Goal: Communication & Community: Participate in discussion

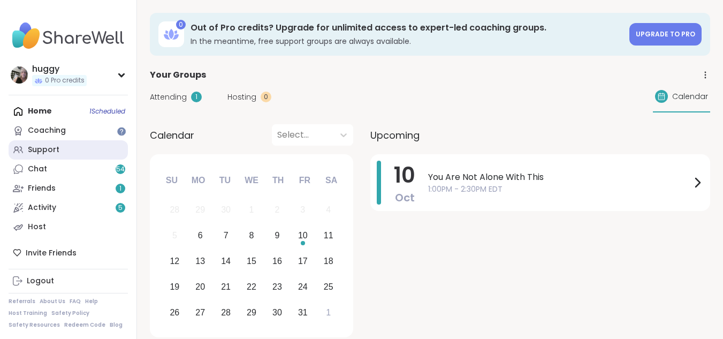
click at [59, 154] on link "Support" at bounding box center [68, 149] width 119 height 19
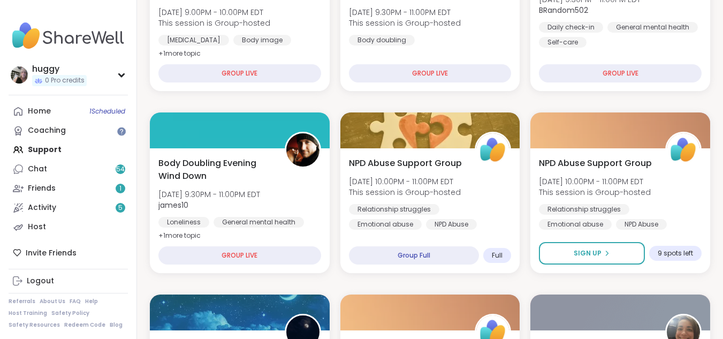
scroll to position [243, 0]
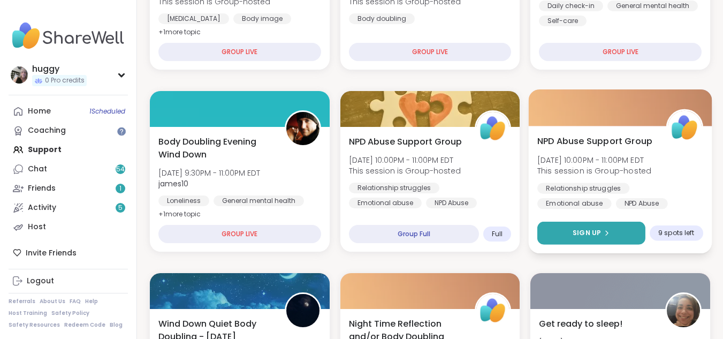
click at [600, 223] on button "Sign Up" at bounding box center [592, 233] width 108 height 23
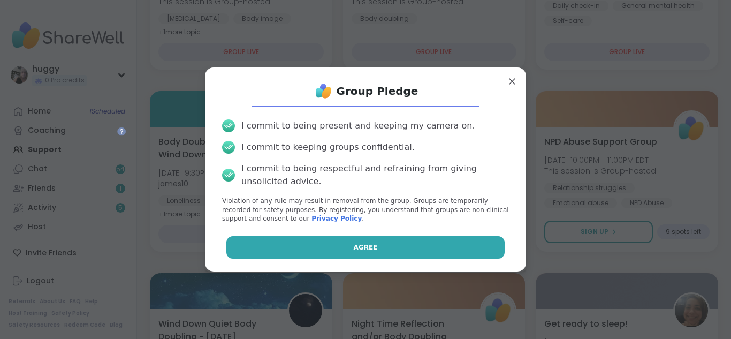
click at [413, 246] on button "Agree" at bounding box center [365, 247] width 279 height 22
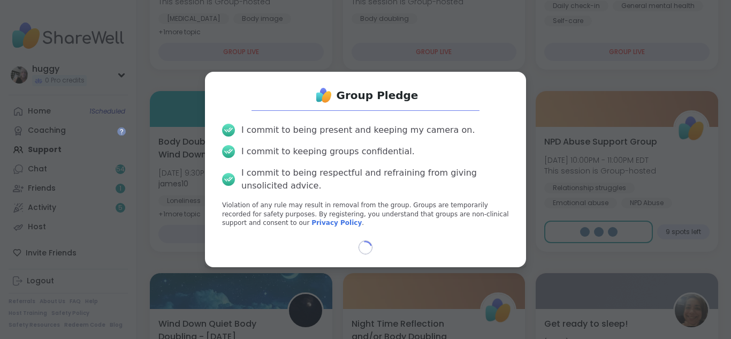
select select "**"
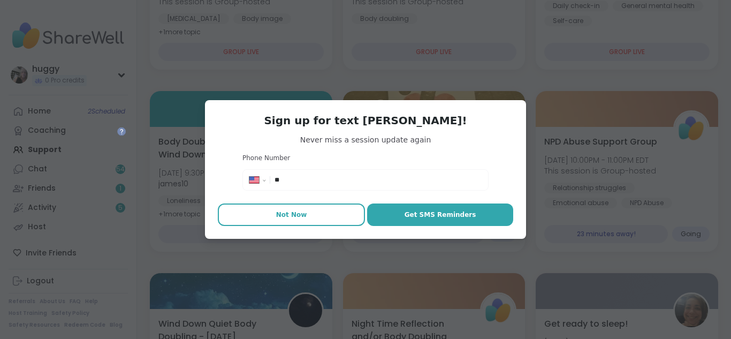
click at [299, 205] on button "Not Now" at bounding box center [291, 214] width 147 height 22
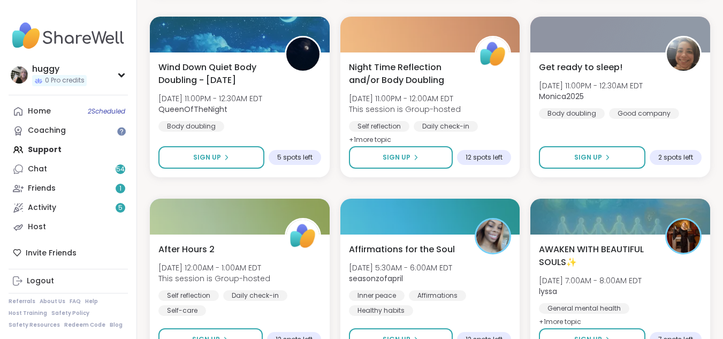
scroll to position [542, 0]
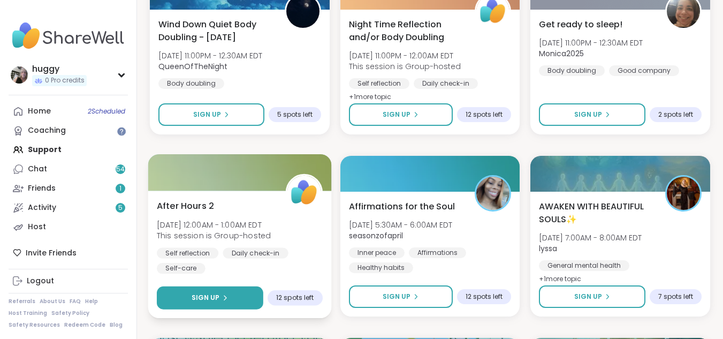
click at [215, 289] on button "Sign Up" at bounding box center [210, 297] width 107 height 23
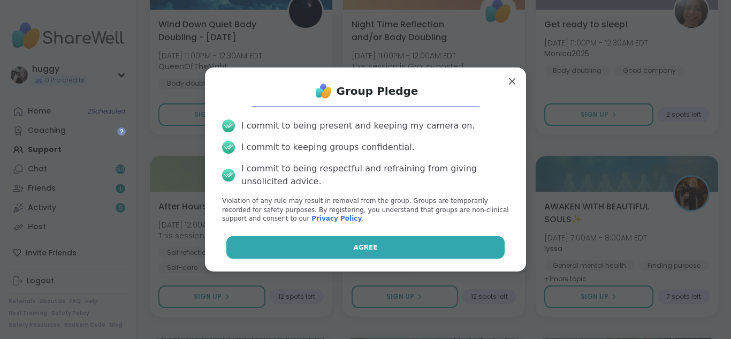
click at [254, 251] on button "Agree" at bounding box center [365, 247] width 279 height 22
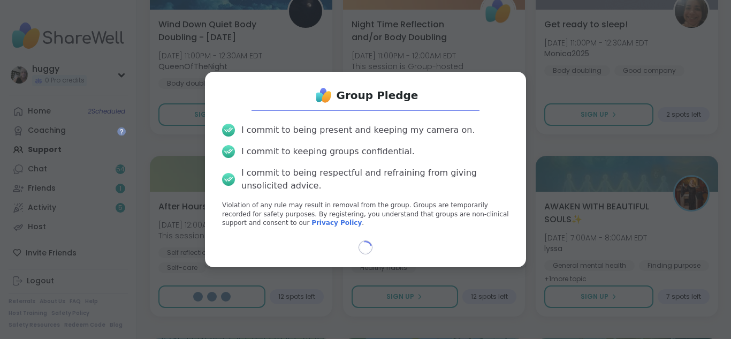
select select "**"
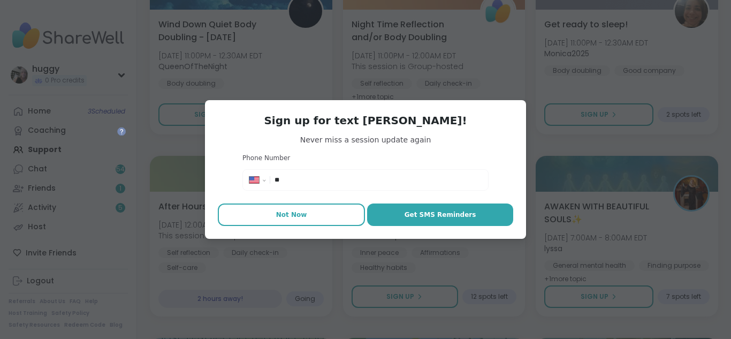
click at [291, 208] on button "Not Now" at bounding box center [291, 214] width 147 height 22
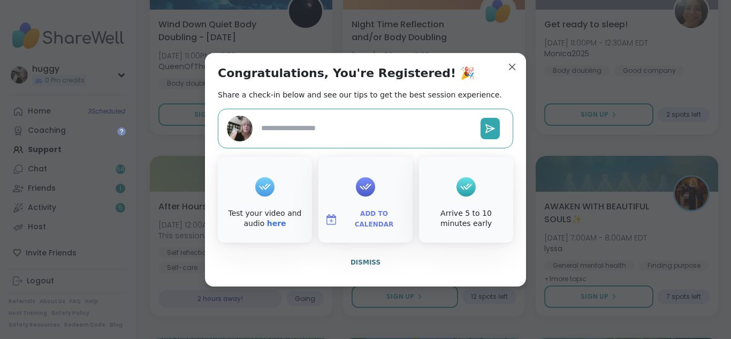
type textarea "*"
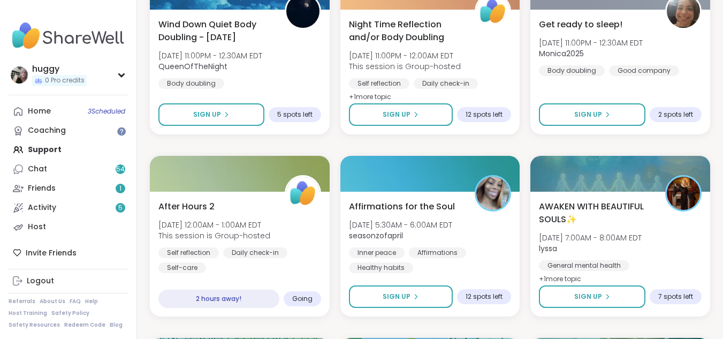
drag, startPoint x: 649, startPoint y: 32, endPoint x: 645, endPoint y: -39, distance: 70.3
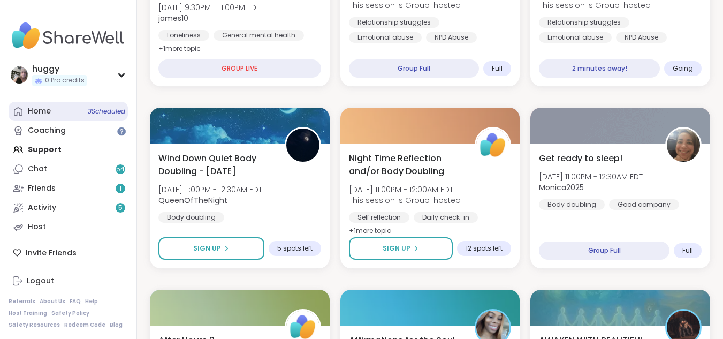
click at [122, 108] on span "3 Scheduled" at bounding box center [106, 111] width 37 height 9
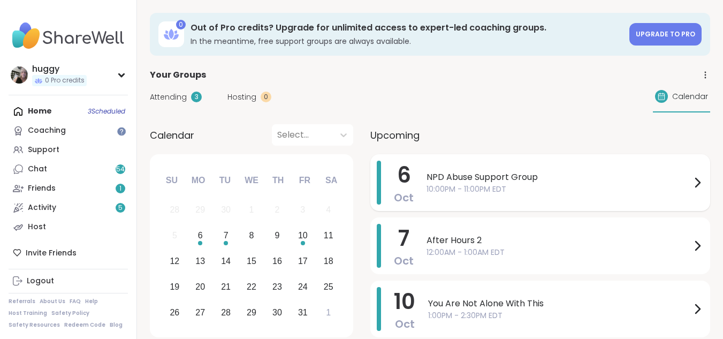
click at [400, 165] on span "6" at bounding box center [404, 175] width 14 height 30
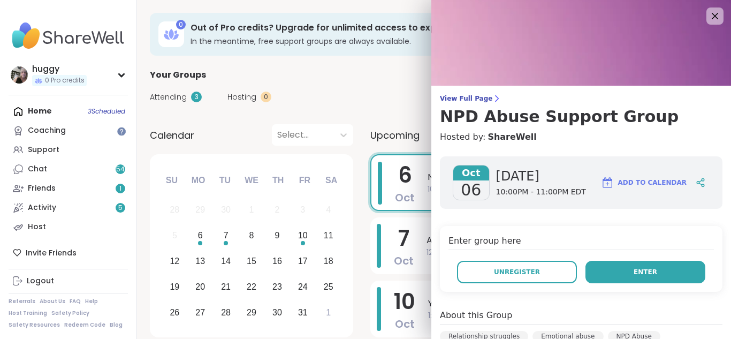
click at [587, 270] on button "Enter" at bounding box center [646, 272] width 120 height 22
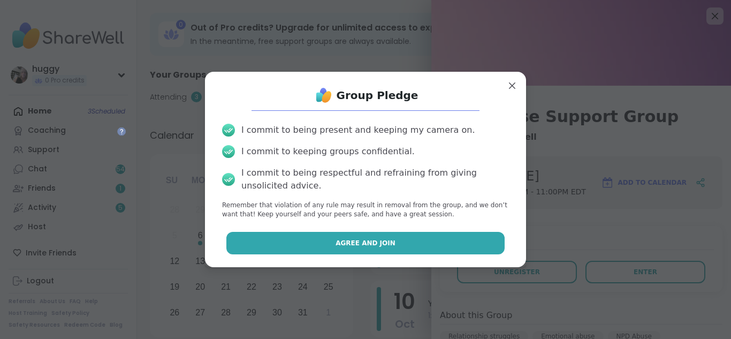
click at [375, 240] on span "Agree and Join" at bounding box center [366, 243] width 60 height 10
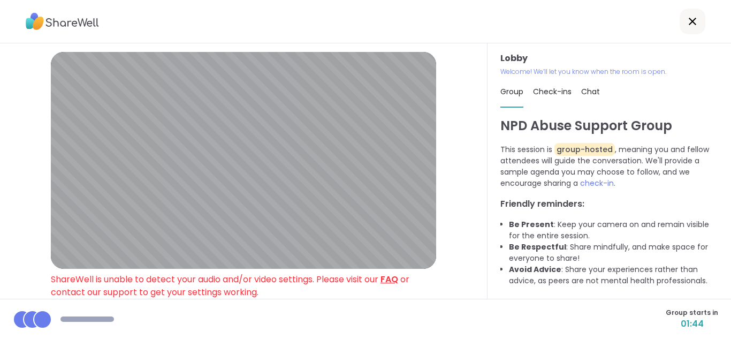
click at [390, 282] on link "FAQ" at bounding box center [390, 279] width 18 height 12
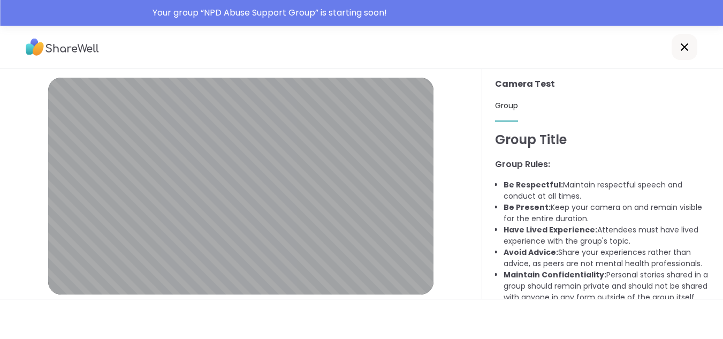
click at [683, 48] on icon at bounding box center [684, 47] width 13 height 13
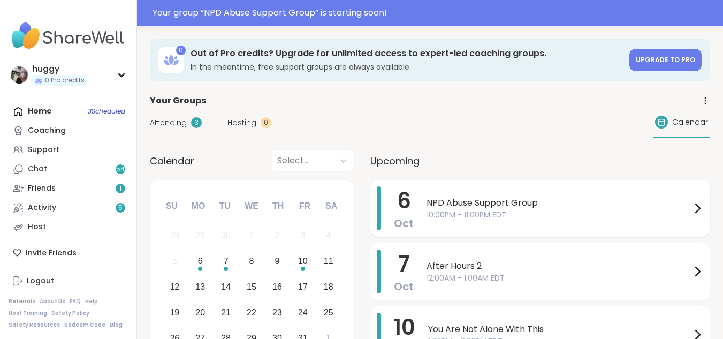
click at [476, 197] on span "NPD Abuse Support Group" at bounding box center [559, 202] width 264 height 13
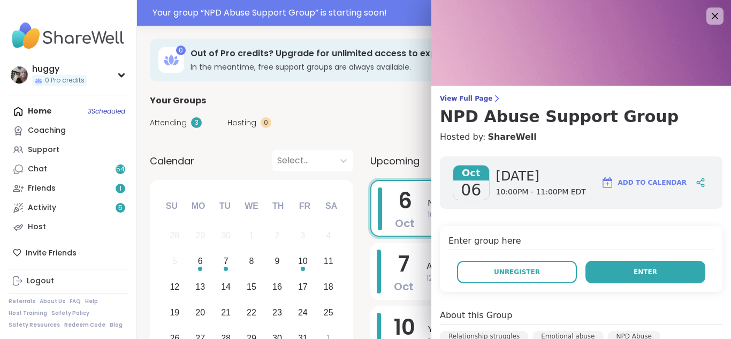
click at [618, 261] on button "Enter" at bounding box center [646, 272] width 120 height 22
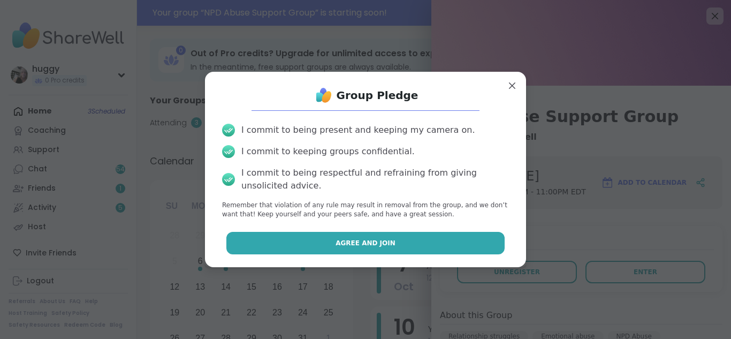
click at [418, 248] on button "Agree and Join" at bounding box center [365, 243] width 279 height 22
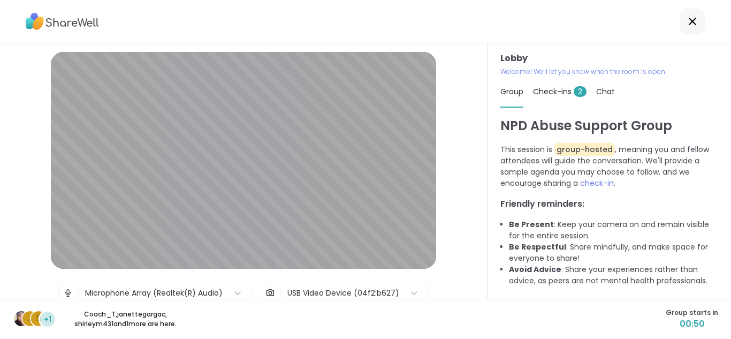
click at [429, 250] on div "Lobby | Microphone Array (Realtek(R) Audio) | USB Video Device (04f2:b627) Test…" at bounding box center [243, 217] width 385 height 331
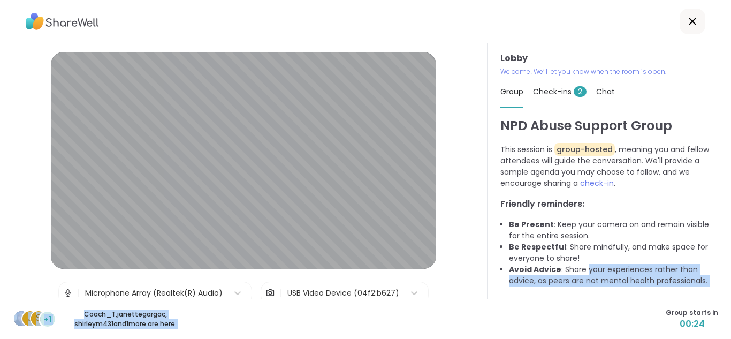
drag, startPoint x: 510, startPoint y: 302, endPoint x: 582, endPoint y: 268, distance: 80.2
click at [582, 269] on div "Lobby | Microphone Array (Realtek(R) Audio) | USB Video Device (04f2:b627) Test…" at bounding box center [365, 169] width 731 height 339
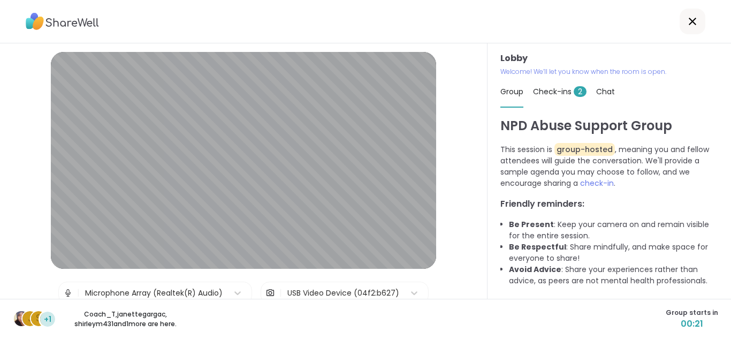
drag, startPoint x: 582, startPoint y: 268, endPoint x: 629, endPoint y: 331, distance: 77.7
click at [629, 331] on div "j s +1 Coach_T , janettegargac , shirleym431 and 1 more are here. Group starts …" at bounding box center [365, 319] width 731 height 40
click at [723, 332] on html "Lobby | Microphone Array (Realtek(R) Audio) | USB Video Device (04f2:b627) Test…" at bounding box center [365, 169] width 731 height 339
click at [723, 334] on html "Lobby | Microphone Array (Realtek(R) Audio) | USB Video Device (04f2:b627) Test…" at bounding box center [365, 169] width 731 height 339
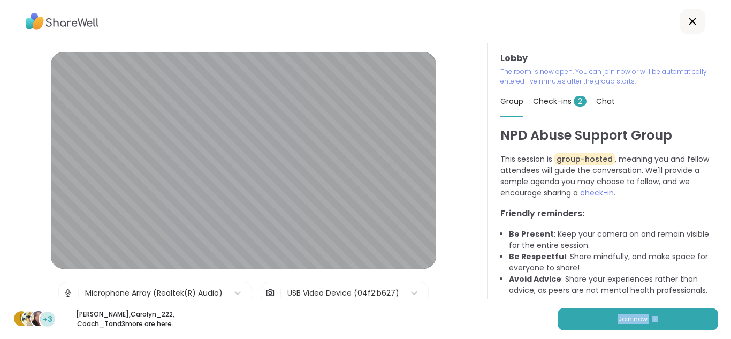
drag, startPoint x: 730, startPoint y: 334, endPoint x: 731, endPoint y: 320, distance: 13.9
click at [723, 320] on html "Lobby | Microphone Array (Realtek(R) Audio) | USB Video Device (04f2:b627) Test…" at bounding box center [365, 169] width 731 height 339
drag, startPoint x: 727, startPoint y: 320, endPoint x: 334, endPoint y: 34, distance: 486.4
click at [334, 34] on div "Lobby | Microphone Array (Realtek(R) Audio) | USB Video Device (04f2:b627) Test…" at bounding box center [365, 169] width 731 height 339
click at [618, 319] on span "Join now" at bounding box center [632, 319] width 29 height 10
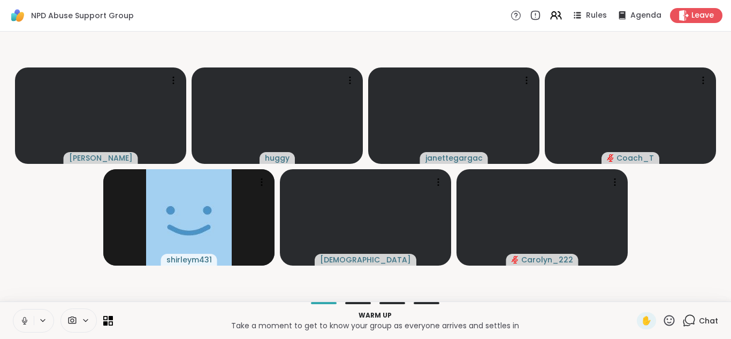
click at [687, 267] on video-player-container "Lorena huggy janettegargac Coach_T shirleym431 brookemalaz Carolyn_222" at bounding box center [365, 166] width 718 height 261
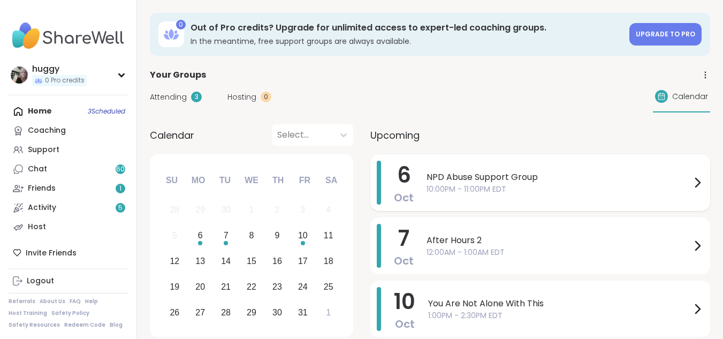
click at [439, 183] on span "NPD Abuse Support Group" at bounding box center [559, 177] width 264 height 13
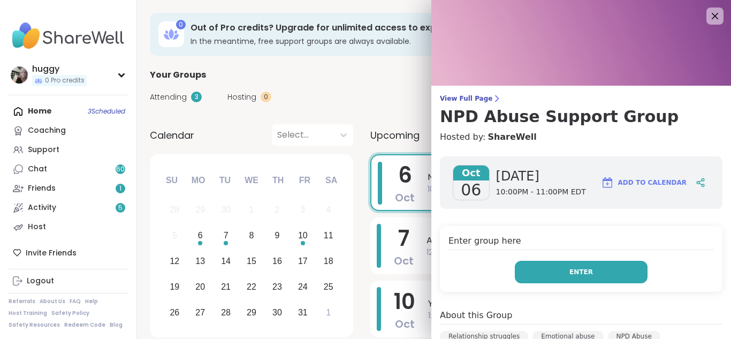
click at [521, 266] on button "Enter" at bounding box center [581, 272] width 133 height 22
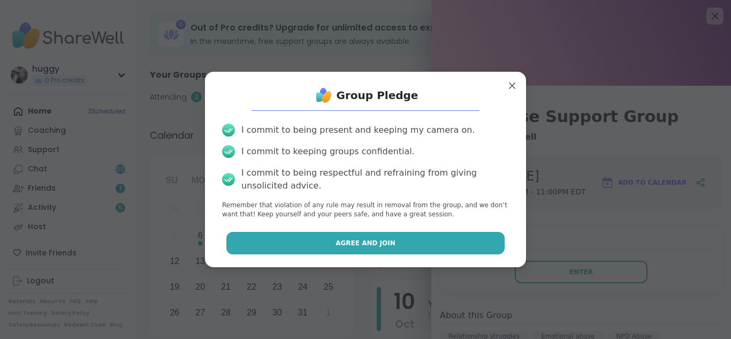
click at [408, 247] on button "Agree and Join" at bounding box center [365, 243] width 279 height 22
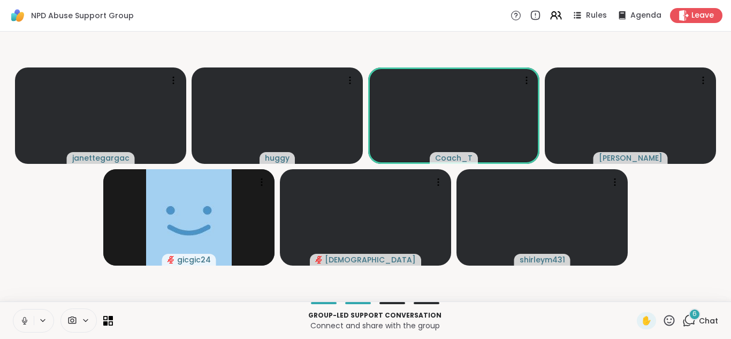
click at [26, 321] on icon at bounding box center [25, 321] width 10 height 10
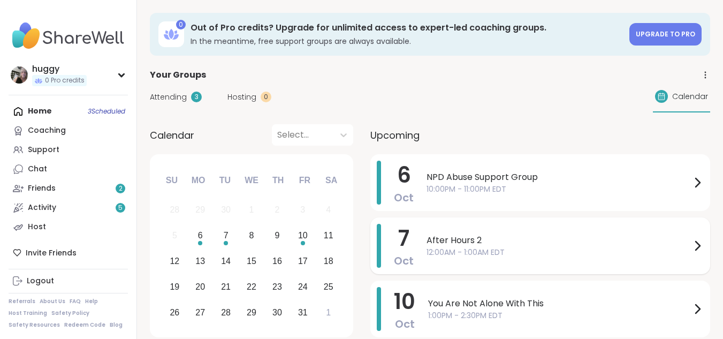
click at [468, 229] on div "After Hours 2 12:00AM - 1:00AM EDT" at bounding box center [565, 246] width 277 height 44
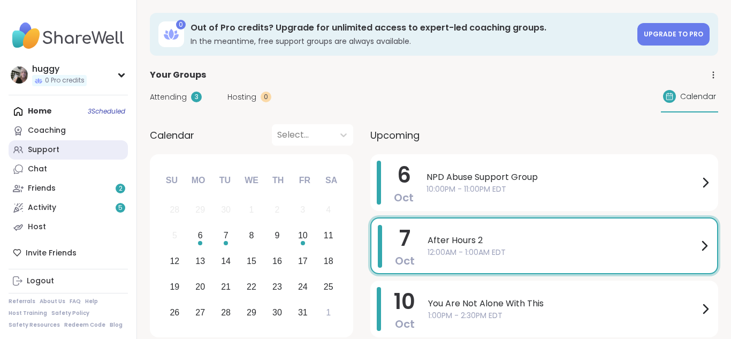
click at [90, 155] on link "Support" at bounding box center [68, 149] width 119 height 19
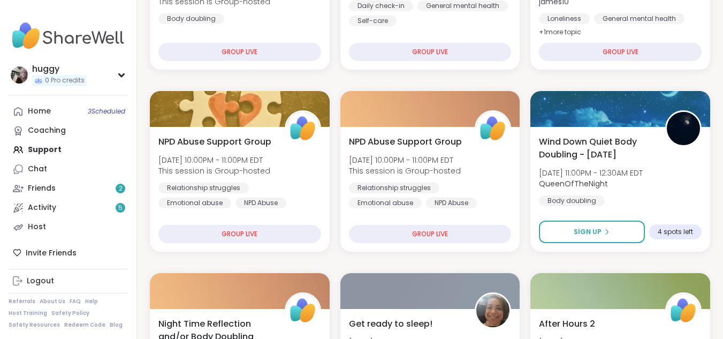
scroll to position [335, 0]
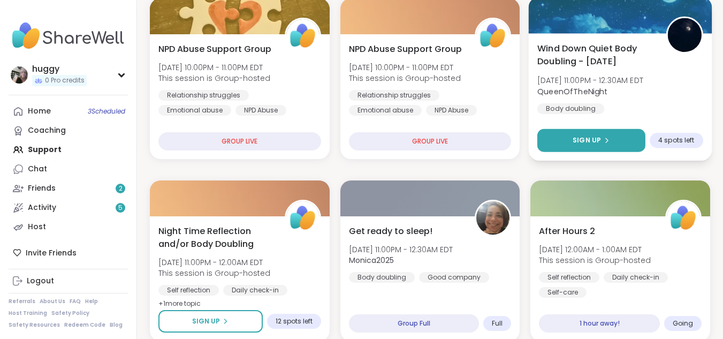
click at [609, 139] on button "Sign Up" at bounding box center [592, 140] width 108 height 23
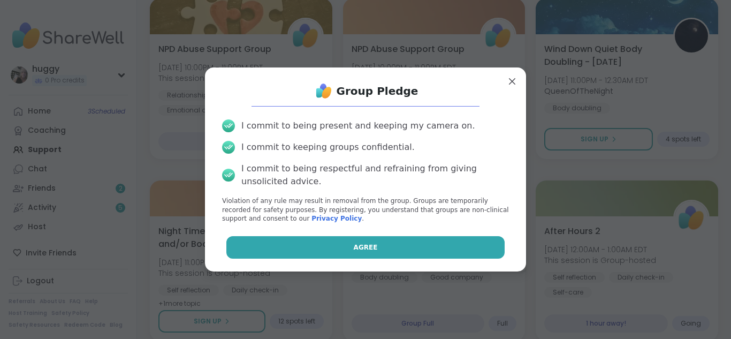
click at [465, 245] on button "Agree" at bounding box center [365, 247] width 279 height 22
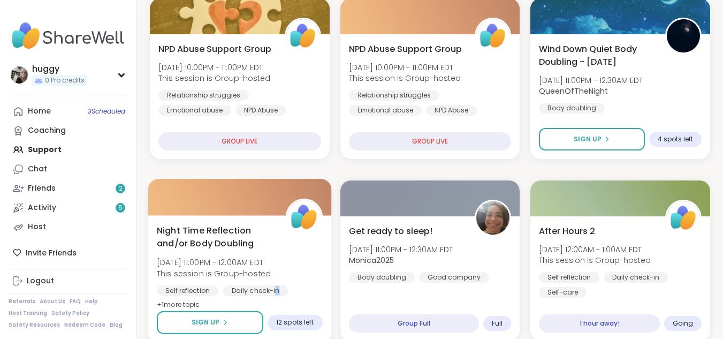
drag, startPoint x: 276, startPoint y: 298, endPoint x: 313, endPoint y: 286, distance: 39.4
click at [313, 286] on div "Self reflection Daily check-in Body doubling" at bounding box center [240, 298] width 166 height 26
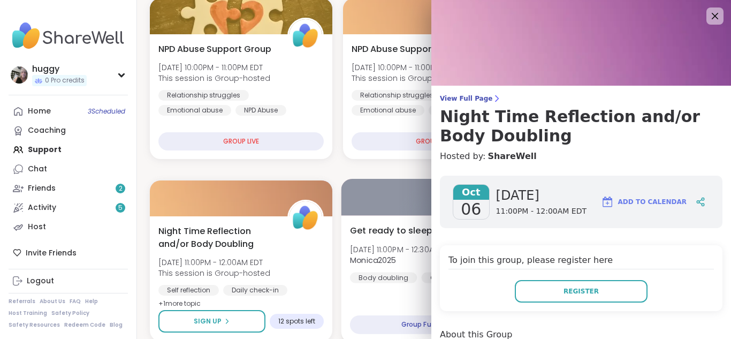
click at [405, 293] on div "Get ready to sleep! Mon, Oct 06 | 11:00PM - 12:30AM EDT Monica2025 Body doublin…" at bounding box center [434, 278] width 186 height 127
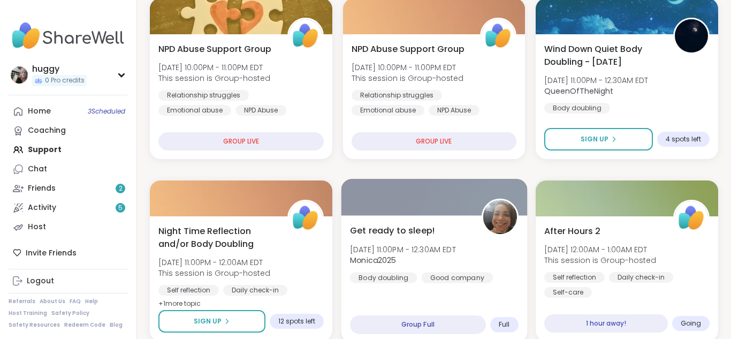
click at [381, 188] on div at bounding box center [434, 197] width 186 height 36
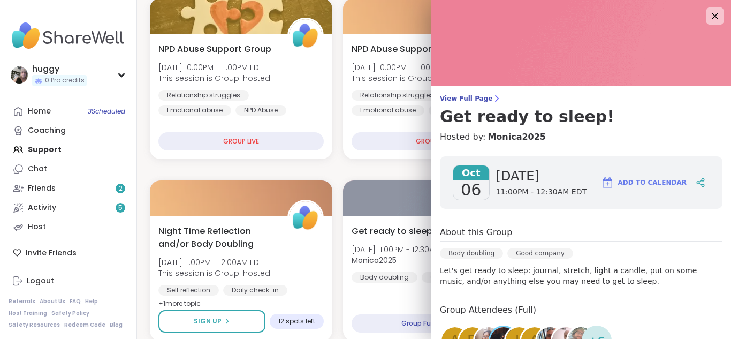
click at [708, 12] on icon at bounding box center [714, 15] width 13 height 13
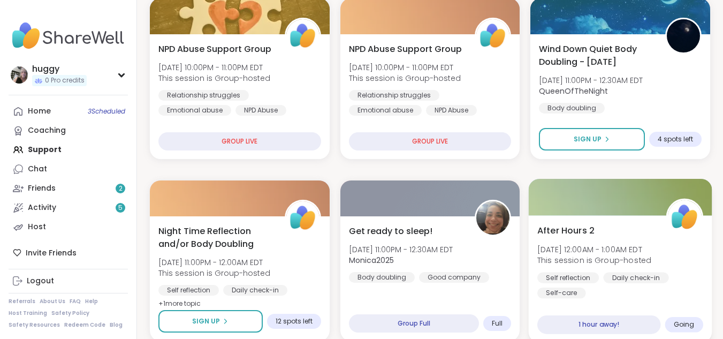
click at [678, 321] on span "Going" at bounding box center [684, 324] width 21 height 9
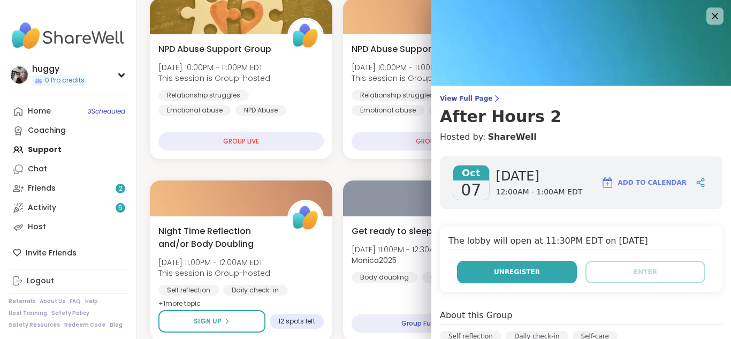
click at [476, 270] on button "Unregister" at bounding box center [517, 272] width 120 height 22
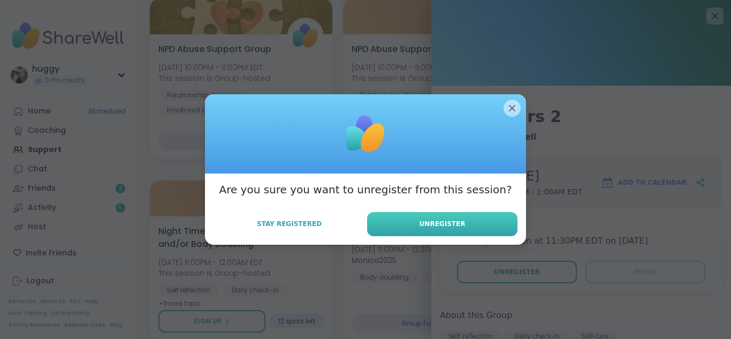
click at [384, 215] on button "Unregister" at bounding box center [442, 224] width 150 height 24
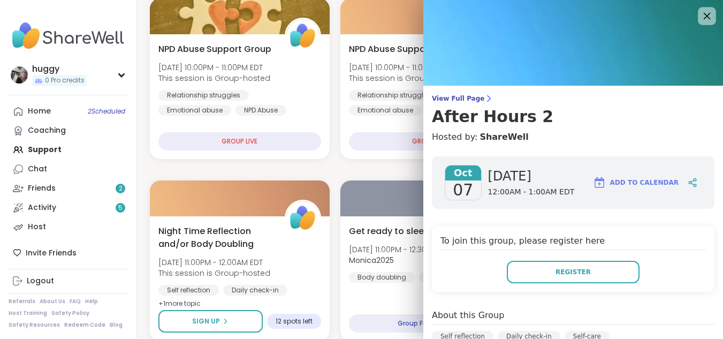
click at [700, 18] on icon at bounding box center [706, 15] width 13 height 13
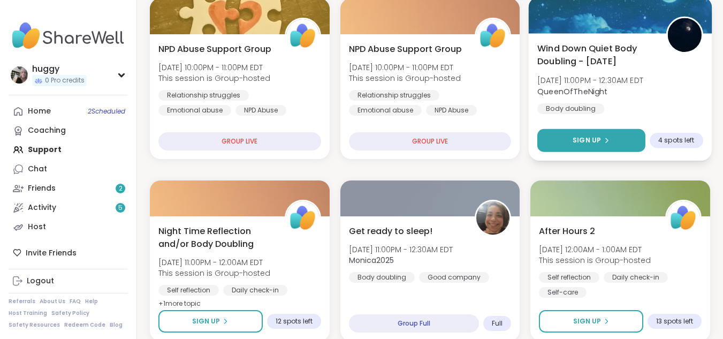
click at [578, 135] on span "Sign Up" at bounding box center [587, 140] width 28 height 10
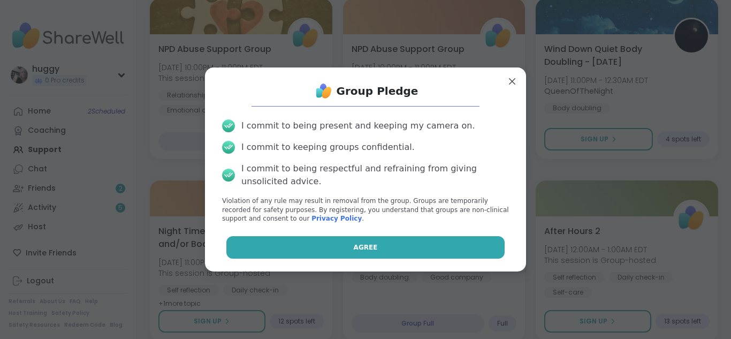
click at [381, 244] on button "Agree" at bounding box center [365, 247] width 279 height 22
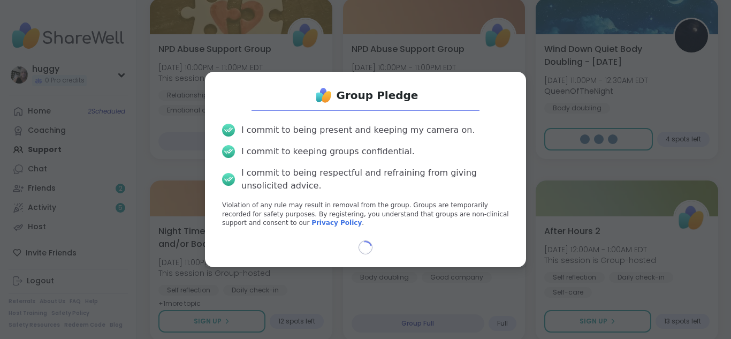
select select "**"
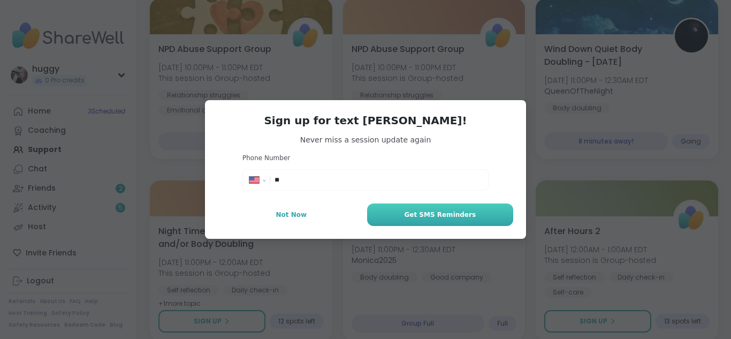
click at [397, 207] on button "Get SMS Reminders" at bounding box center [440, 214] width 146 height 22
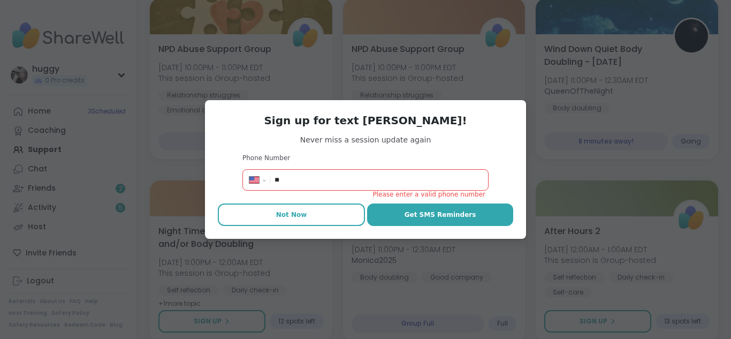
click at [297, 208] on button "Not Now" at bounding box center [291, 214] width 147 height 22
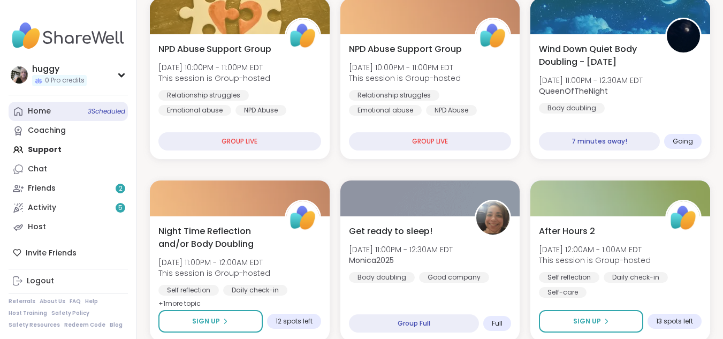
click at [118, 111] on span "3 Scheduled" at bounding box center [106, 111] width 37 height 9
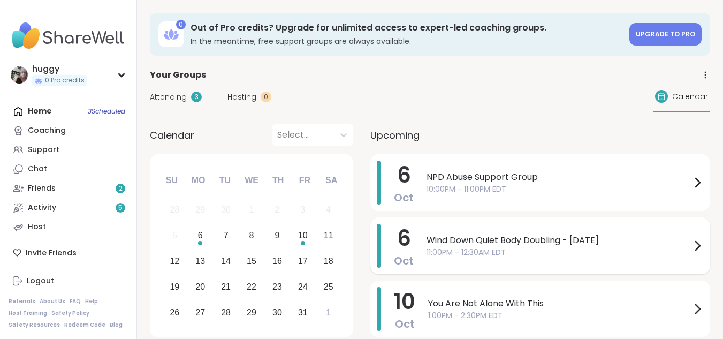
click at [518, 231] on div "Wind Down Quiet Body Doubling - Monday 11:00PM - 12:30AM EDT" at bounding box center [565, 246] width 277 height 44
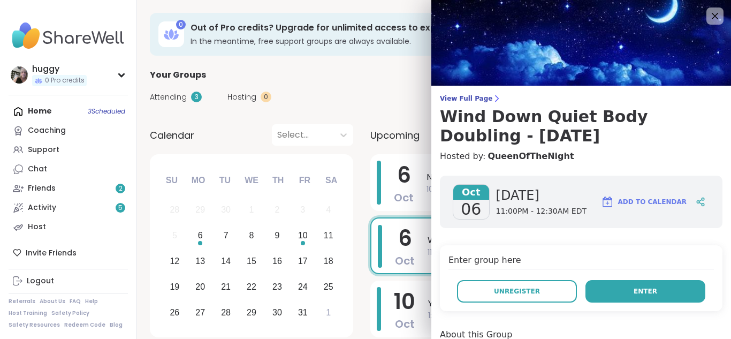
click at [641, 289] on span "Enter" at bounding box center [646, 291] width 24 height 10
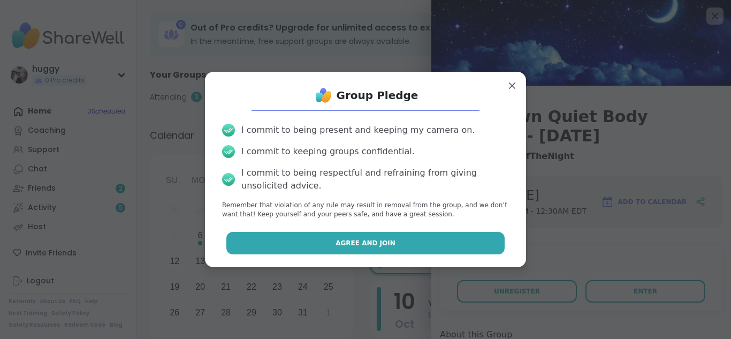
click at [365, 248] on button "Agree and Join" at bounding box center [365, 243] width 279 height 22
